Goal: Task Accomplishment & Management: Manage account settings

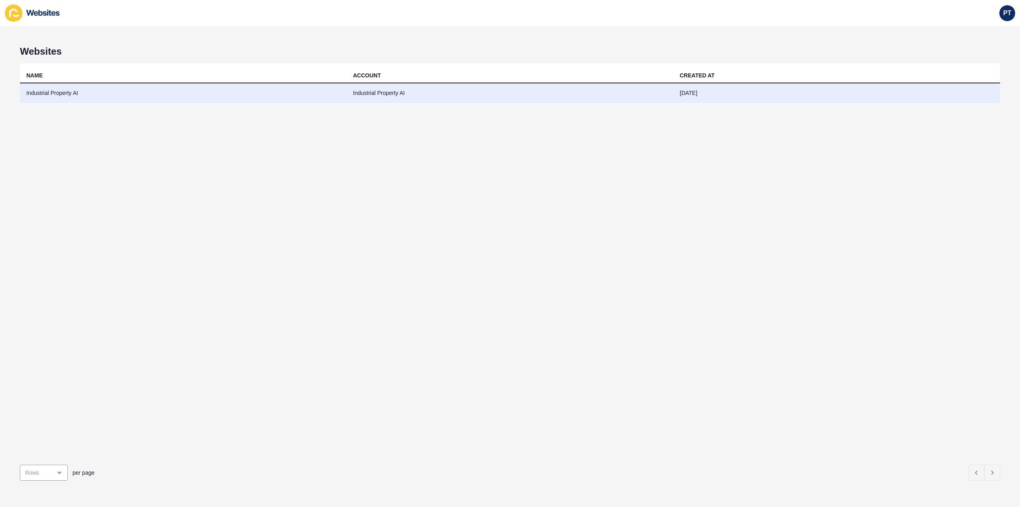
click at [54, 91] on td "Industrial Property AI" at bounding box center [183, 93] width 327 height 20
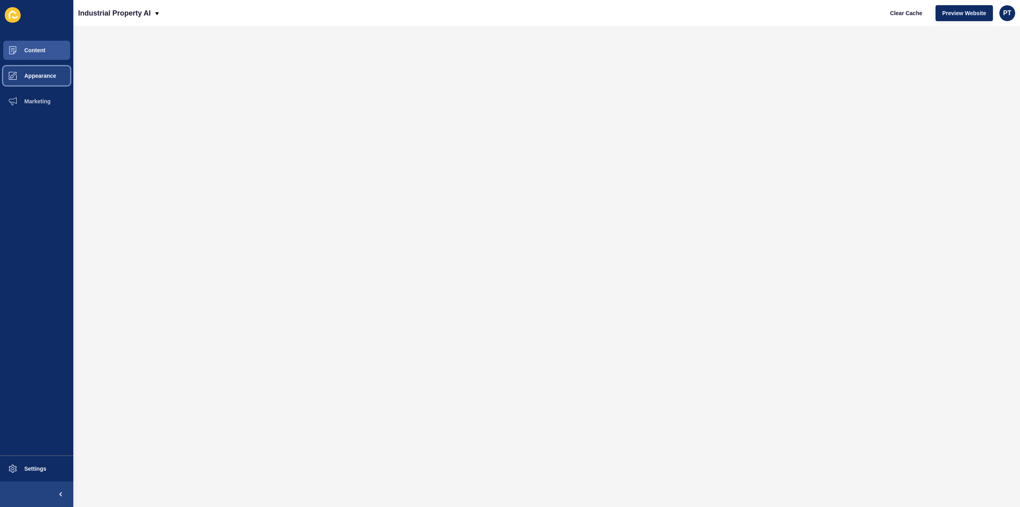
click at [43, 69] on button "Appearance" at bounding box center [36, 76] width 73 height 26
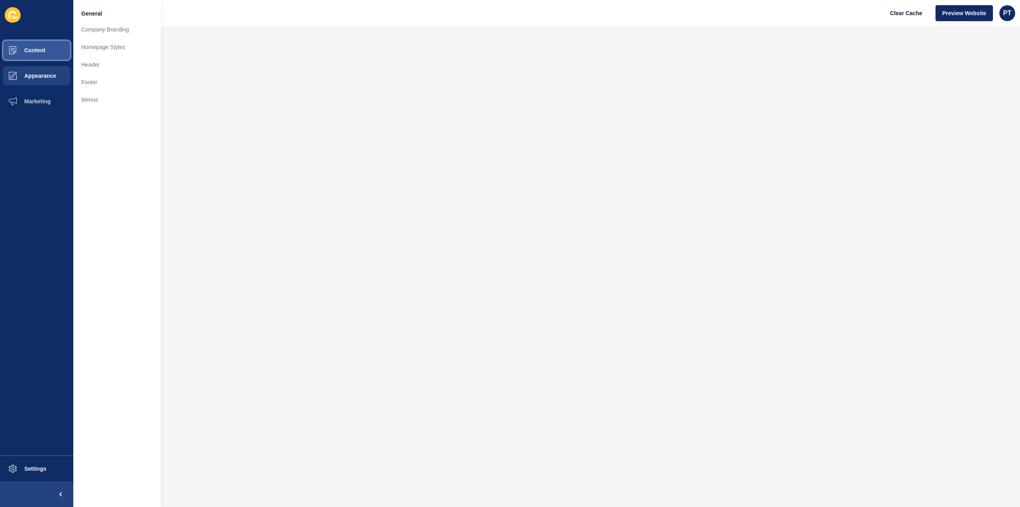
click at [46, 55] on button "Content" at bounding box center [36, 50] width 73 height 26
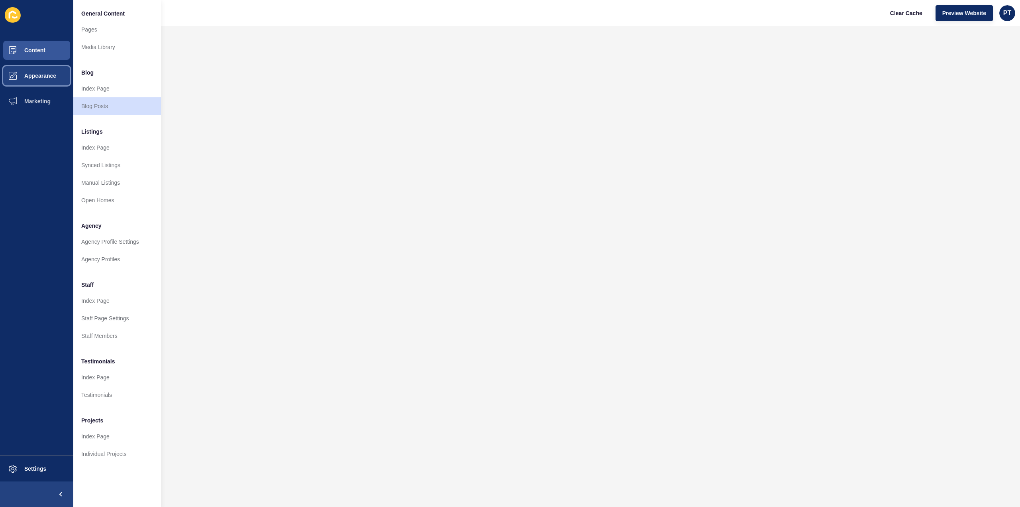
click at [36, 77] on span "Appearance" at bounding box center [27, 76] width 57 height 6
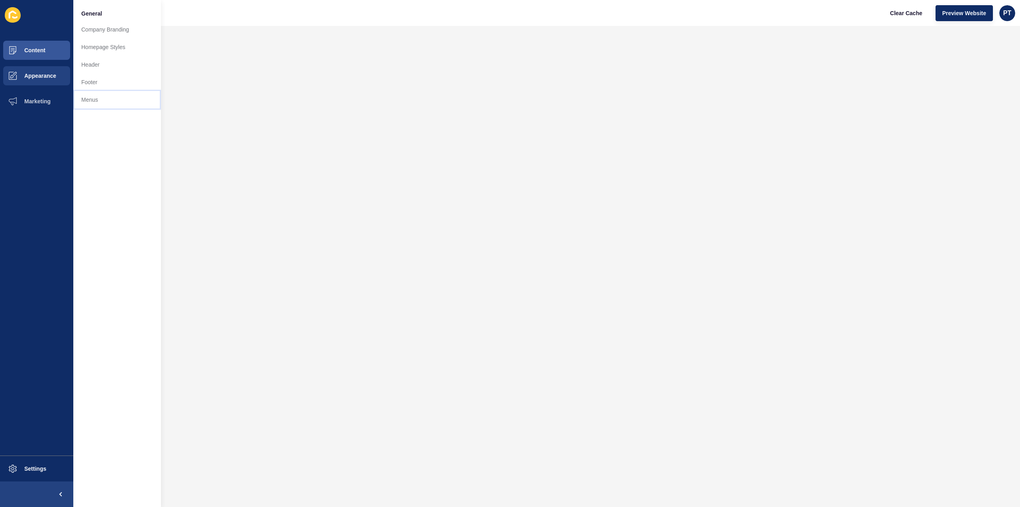
click at [89, 106] on link "Menus" at bounding box center [117, 100] width 88 height 18
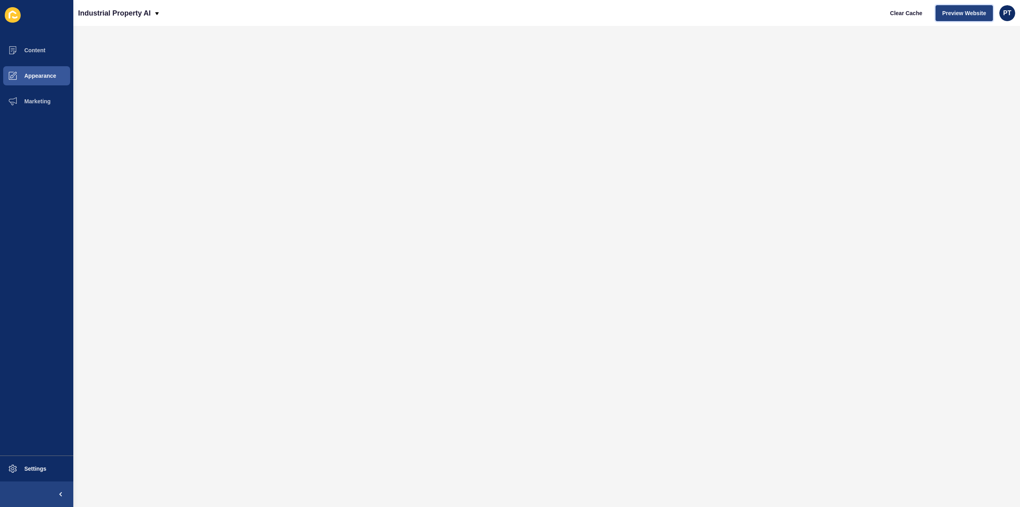
click at [962, 19] on button "Preview Website" at bounding box center [964, 13] width 57 height 16
click at [953, 16] on span "Preview Website" at bounding box center [965, 13] width 44 height 8
click at [26, 106] on button "Marketing" at bounding box center [36, 101] width 73 height 26
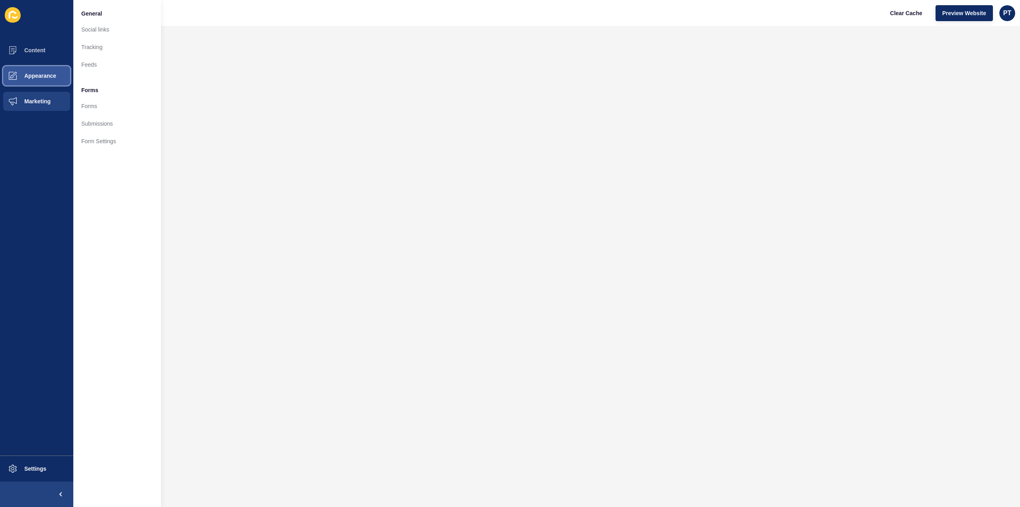
click at [44, 73] on span "Appearance" at bounding box center [27, 76] width 57 height 6
